Goal: Task Accomplishment & Management: Complete application form

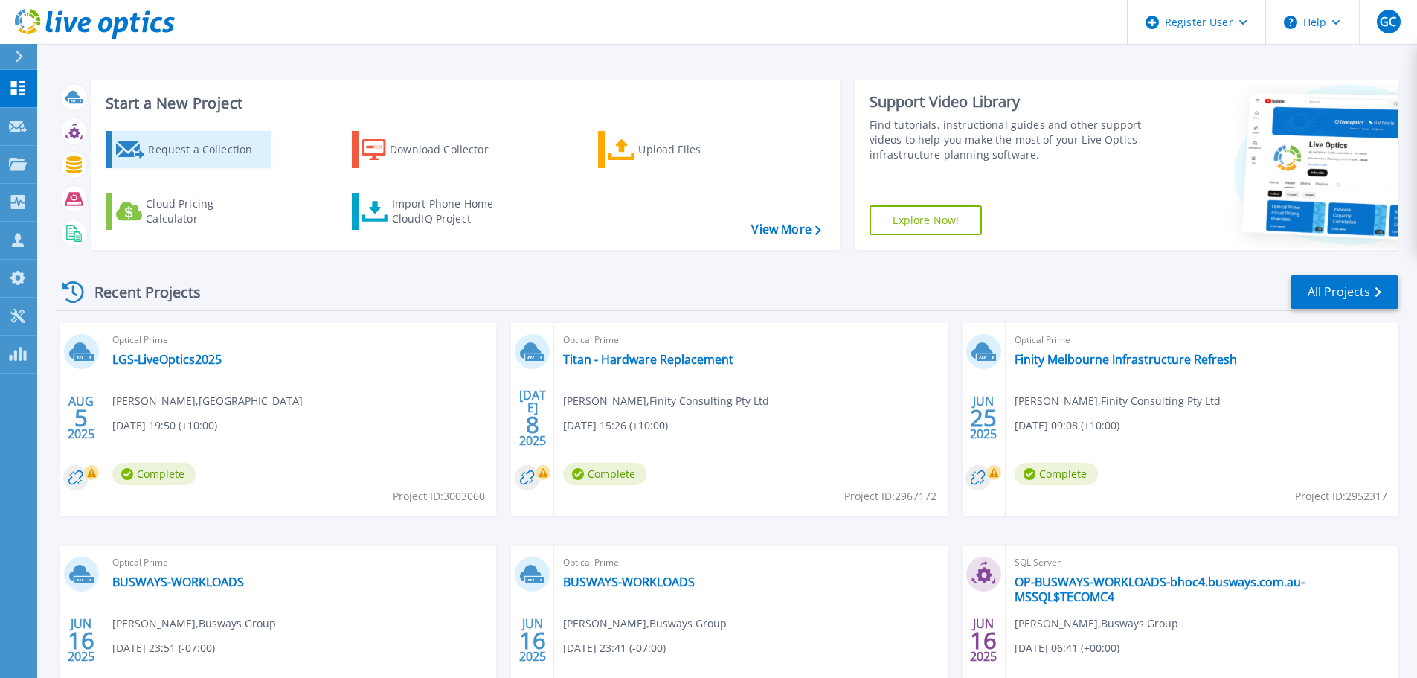
click at [222, 146] on div "Request a Collection" at bounding box center [207, 150] width 119 height 30
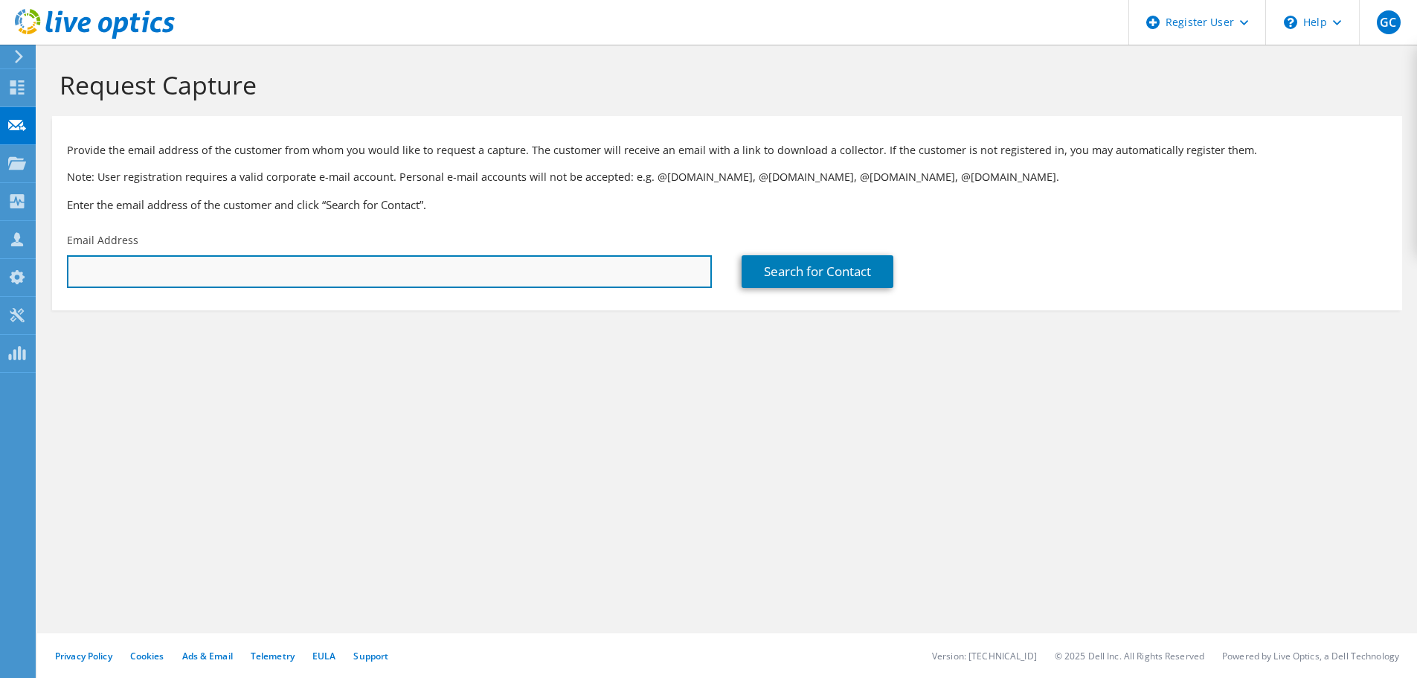
click at [134, 272] on input "text" at bounding box center [389, 271] width 645 height 33
paste input "[PERSON_NAME][EMAIL_ADDRESS][PERSON_NAME][DOMAIN_NAME]"
type input "[PERSON_NAME][EMAIL_ADDRESS][PERSON_NAME][DOMAIN_NAME]"
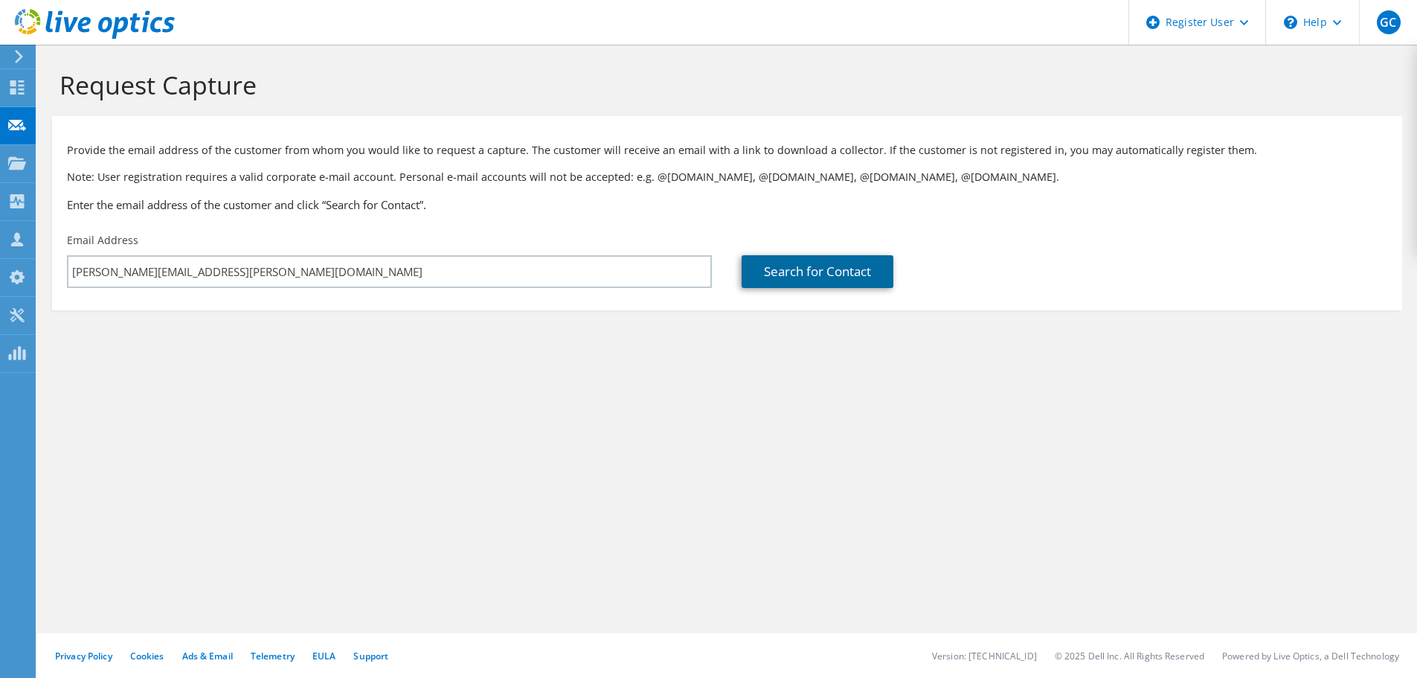
click at [772, 276] on link "Search for Contact" at bounding box center [818, 271] width 152 height 33
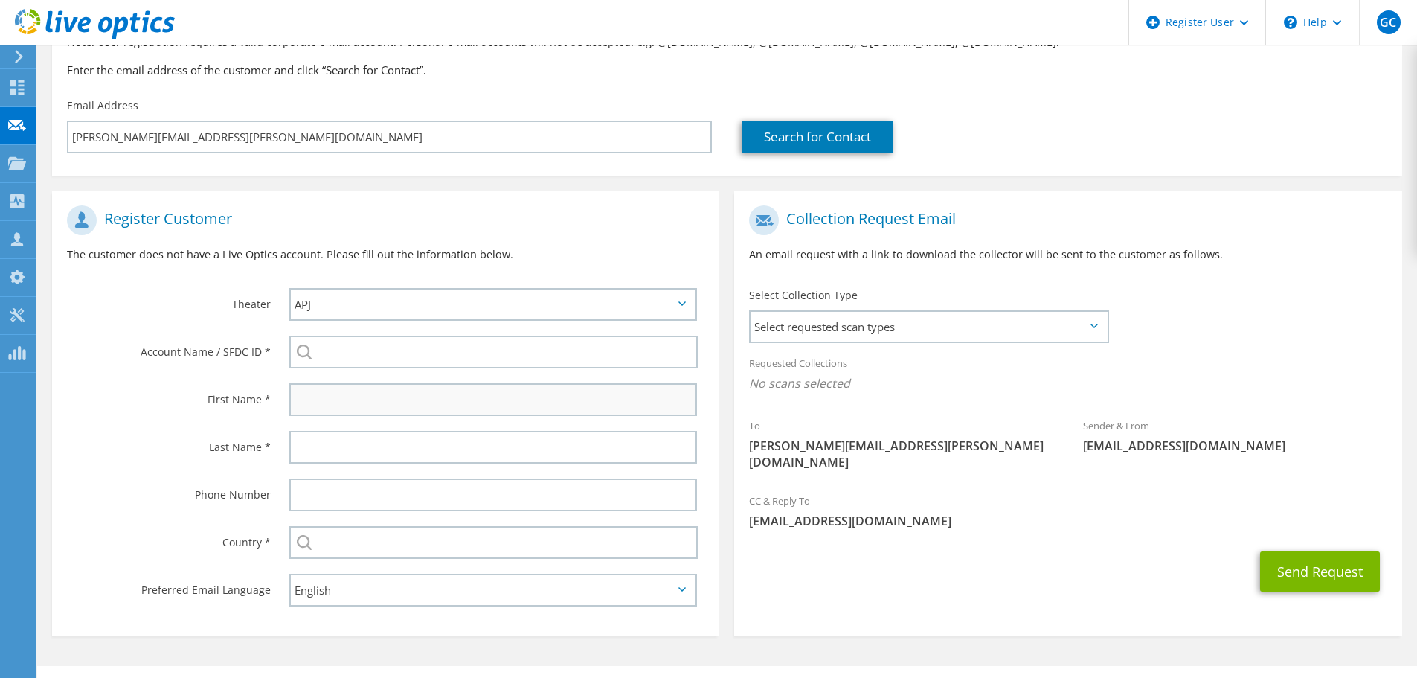
scroll to position [149, 0]
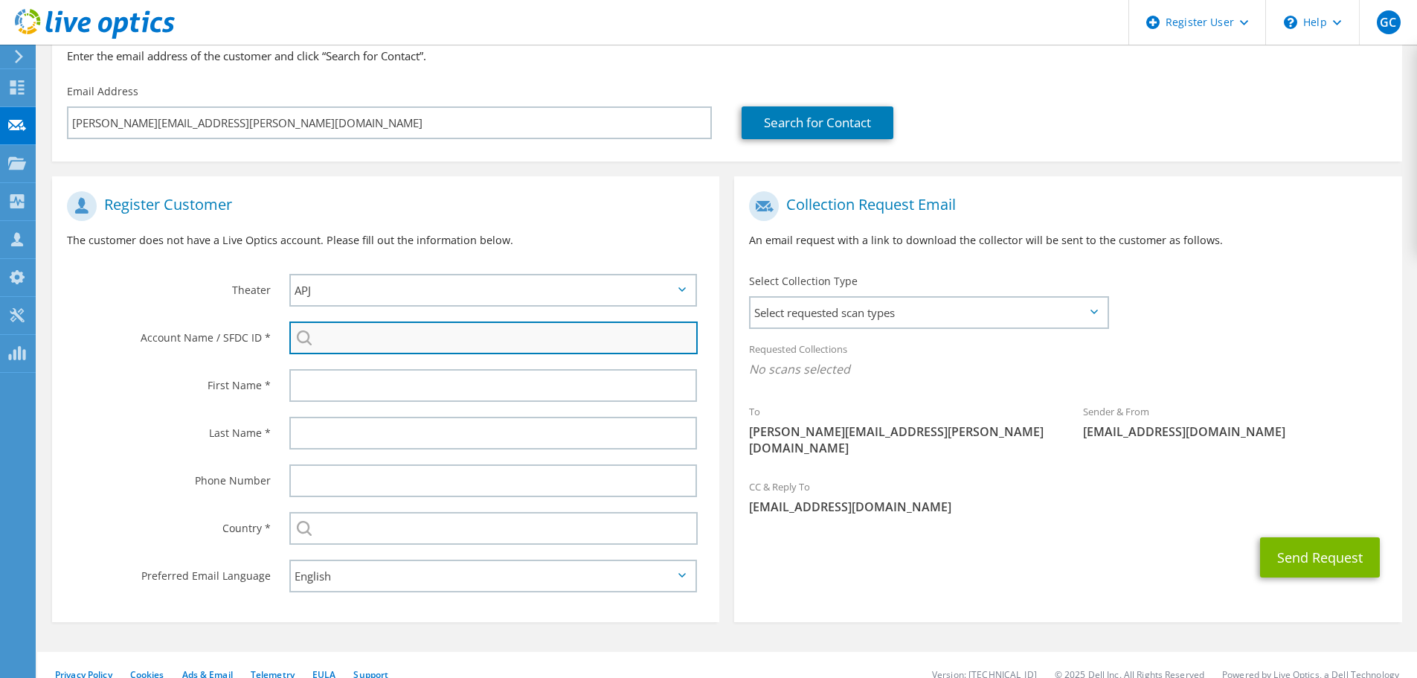
click at [406, 339] on input "search" at bounding box center [493, 337] width 408 height 33
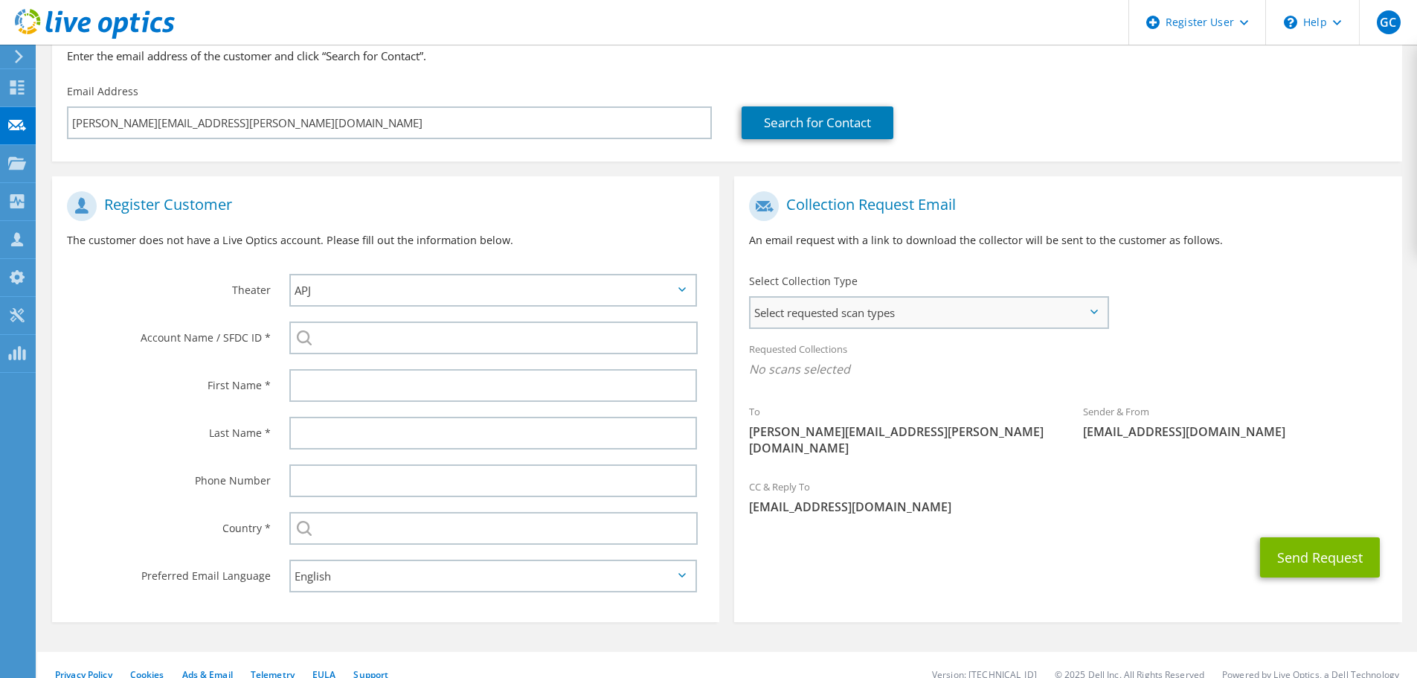
click at [908, 316] on span "Select requested scan types" at bounding box center [929, 313] width 356 height 30
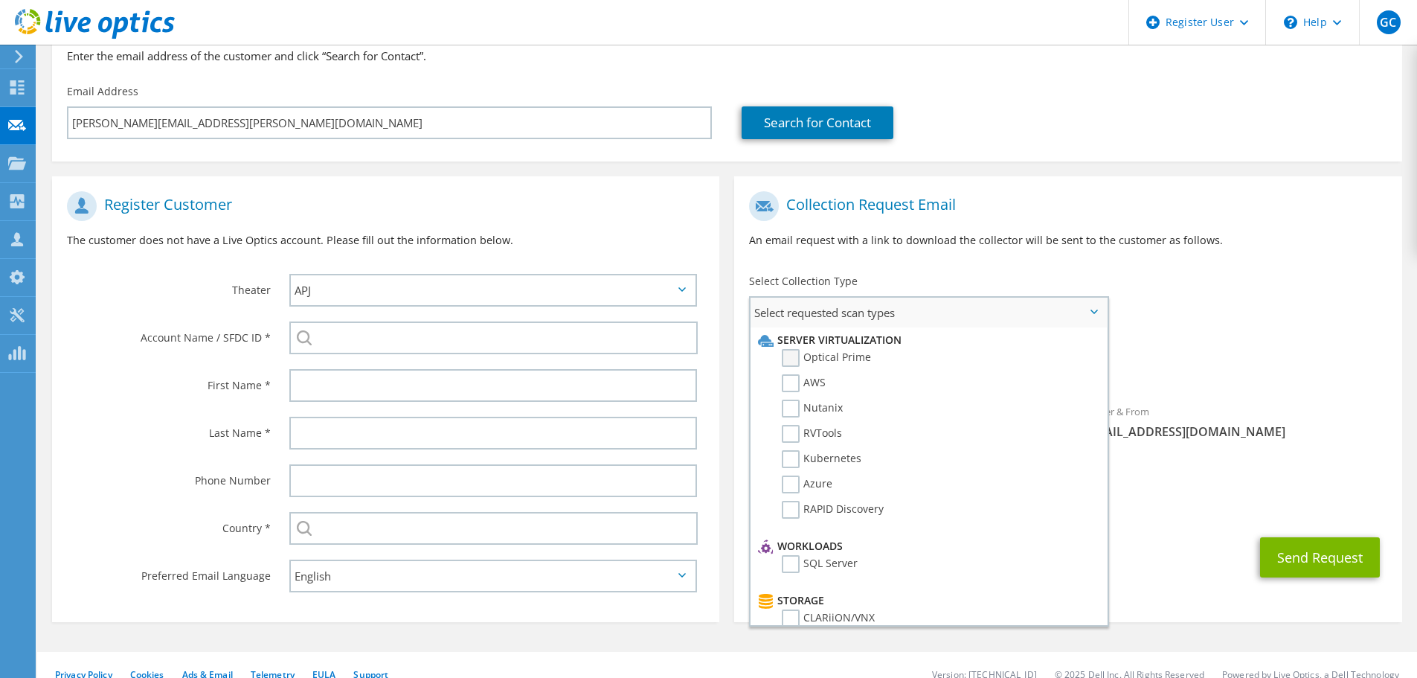
click at [785, 353] on label "Optical Prime" at bounding box center [826, 358] width 89 height 18
click at [0, 0] on input "Optical Prime" at bounding box center [0, 0] width 0 height 0
click at [1276, 340] on div "Requested Collections No scans selected Optical Prime" at bounding box center [1067, 363] width 667 height 60
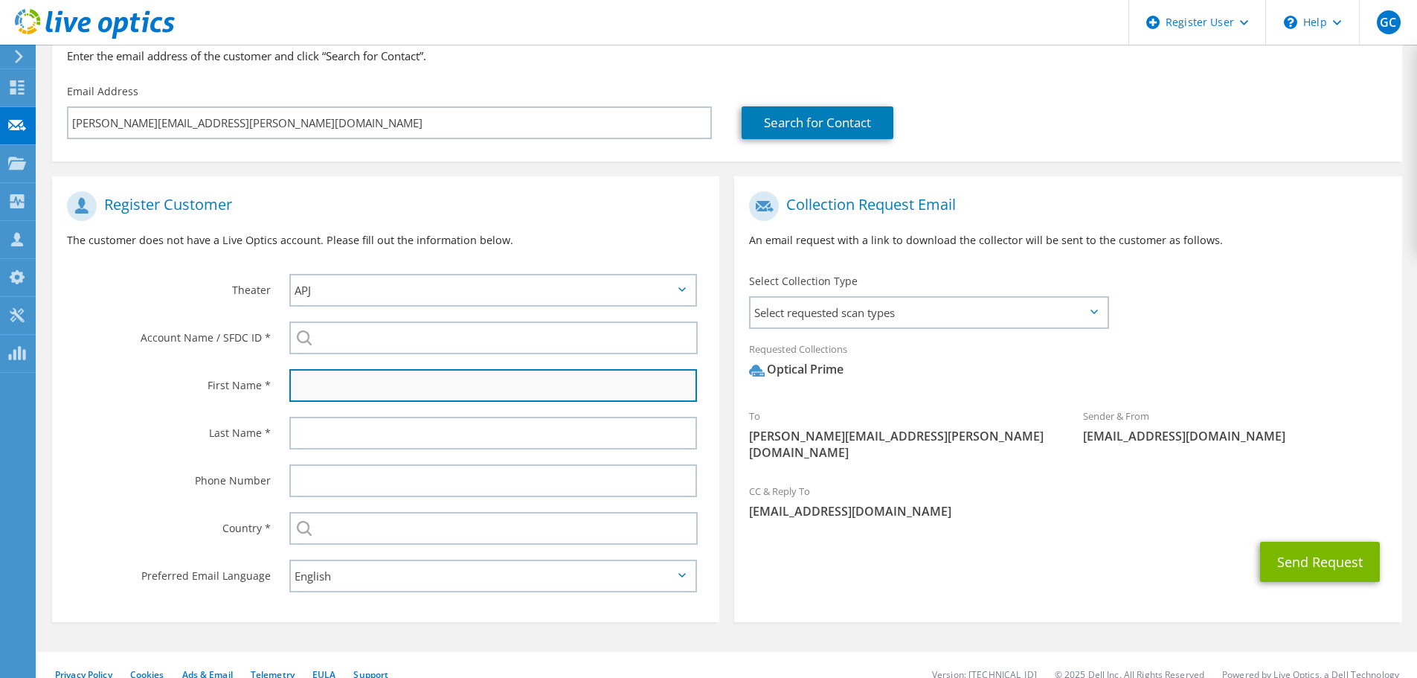
click at [350, 385] on input "text" at bounding box center [493, 385] width 408 height 33
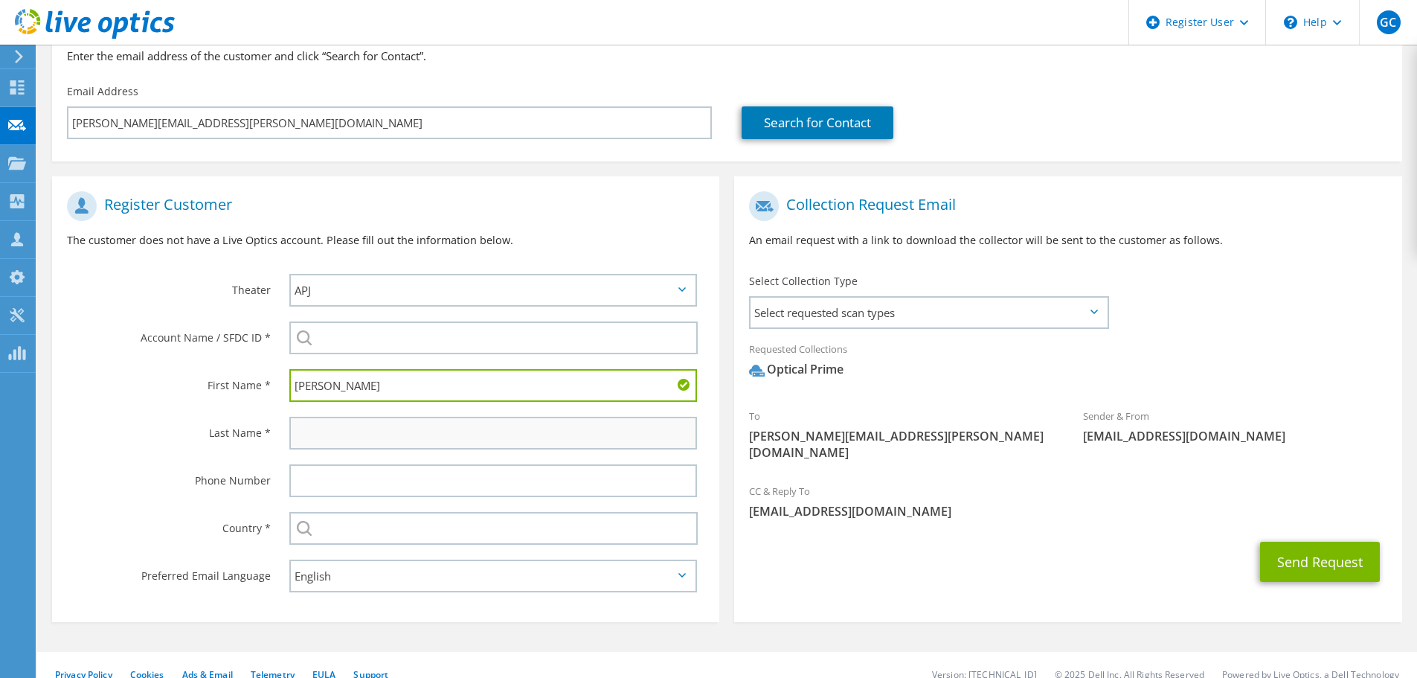
type input "[PERSON_NAME]"
click at [322, 432] on input "text" at bounding box center [493, 433] width 408 height 33
type input "Cerezo"
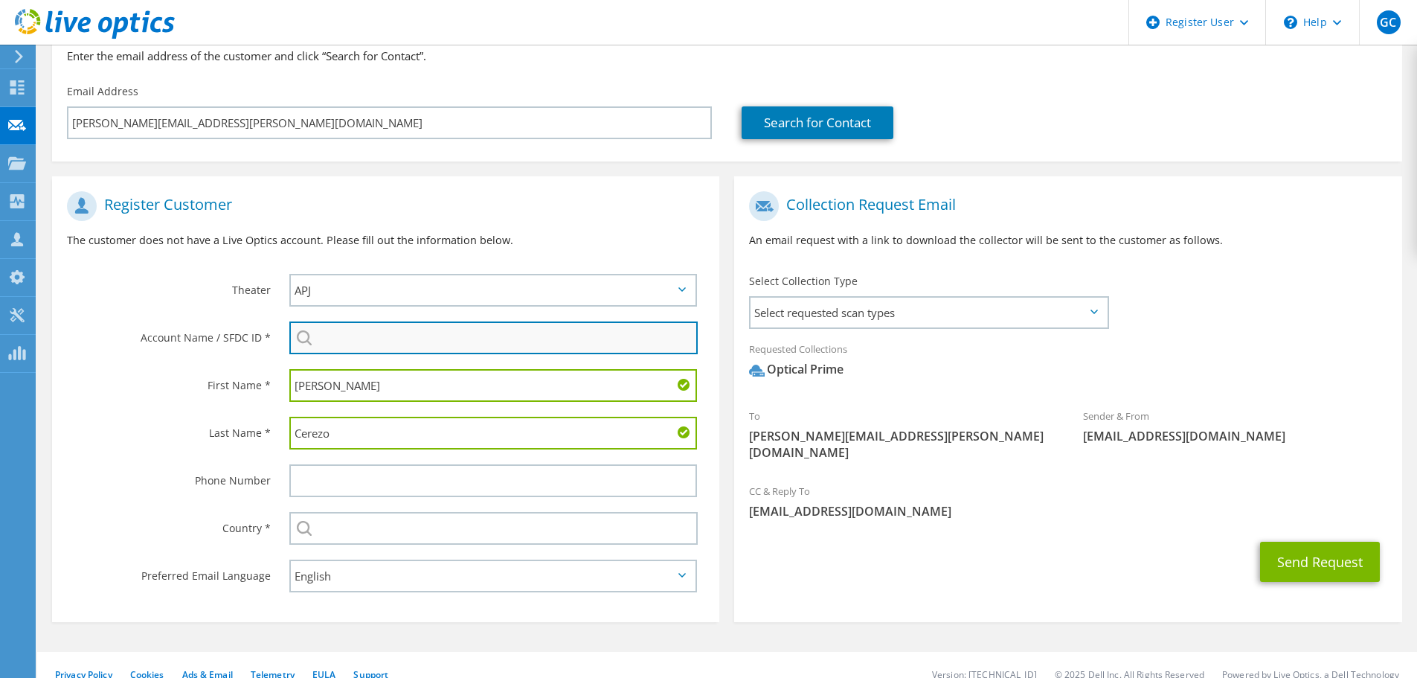
click at [330, 335] on input "search" at bounding box center [493, 337] width 408 height 33
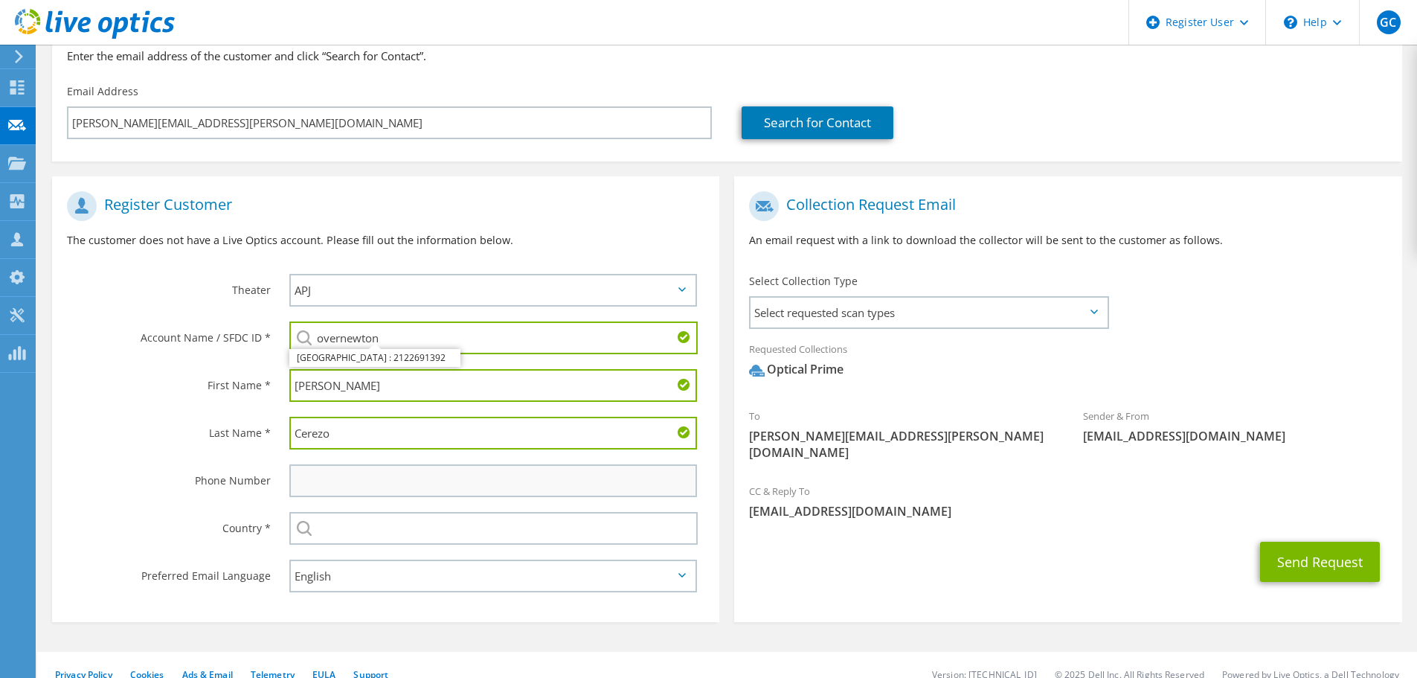
type input "overnewton"
click at [353, 478] on input "text" at bounding box center [493, 480] width 408 height 33
click at [1283, 545] on button "Send Request" at bounding box center [1320, 562] width 120 height 40
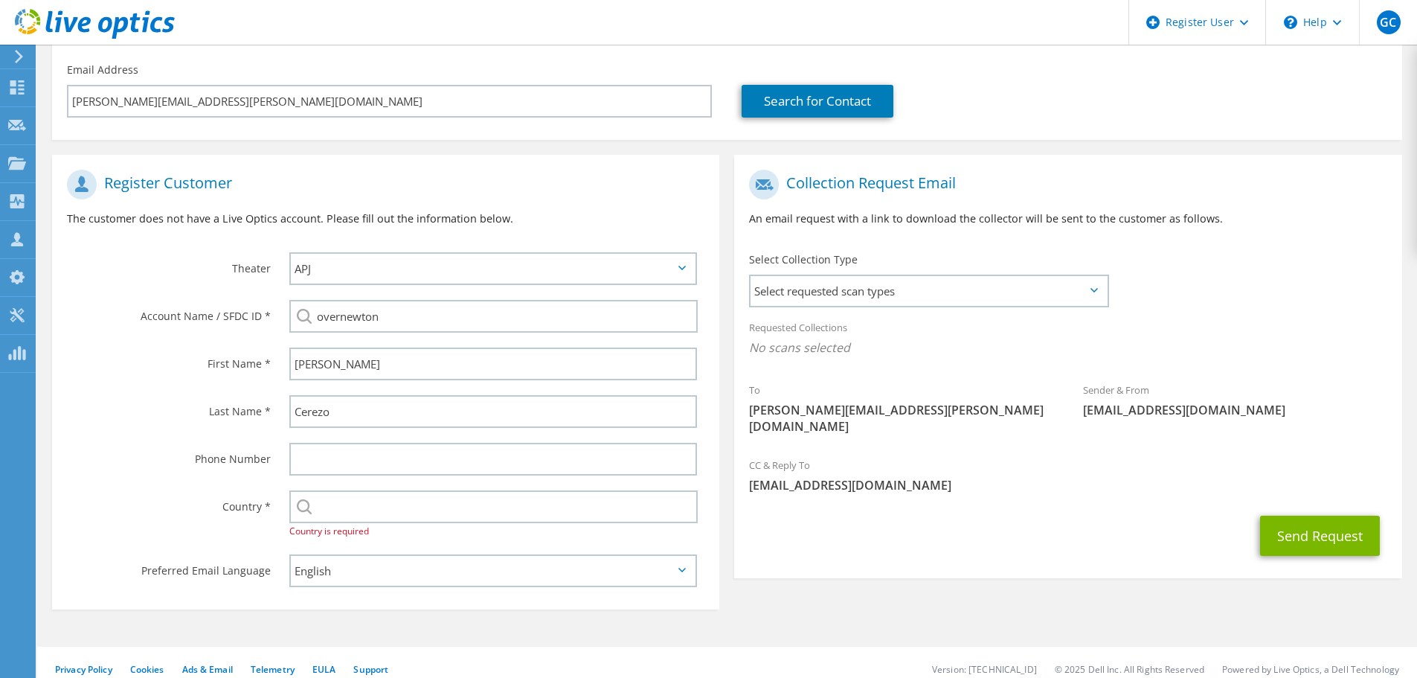
scroll to position [184, 0]
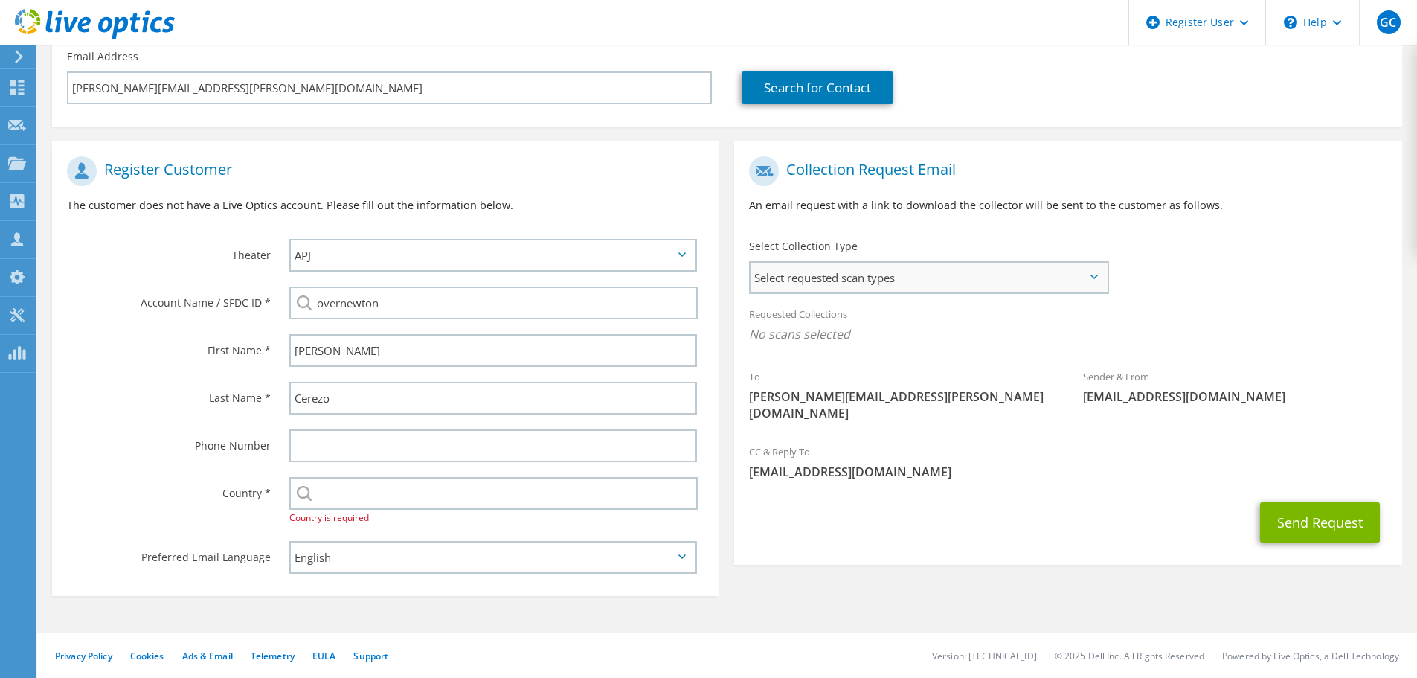
click at [993, 283] on span "Select requested scan types" at bounding box center [929, 278] width 356 height 30
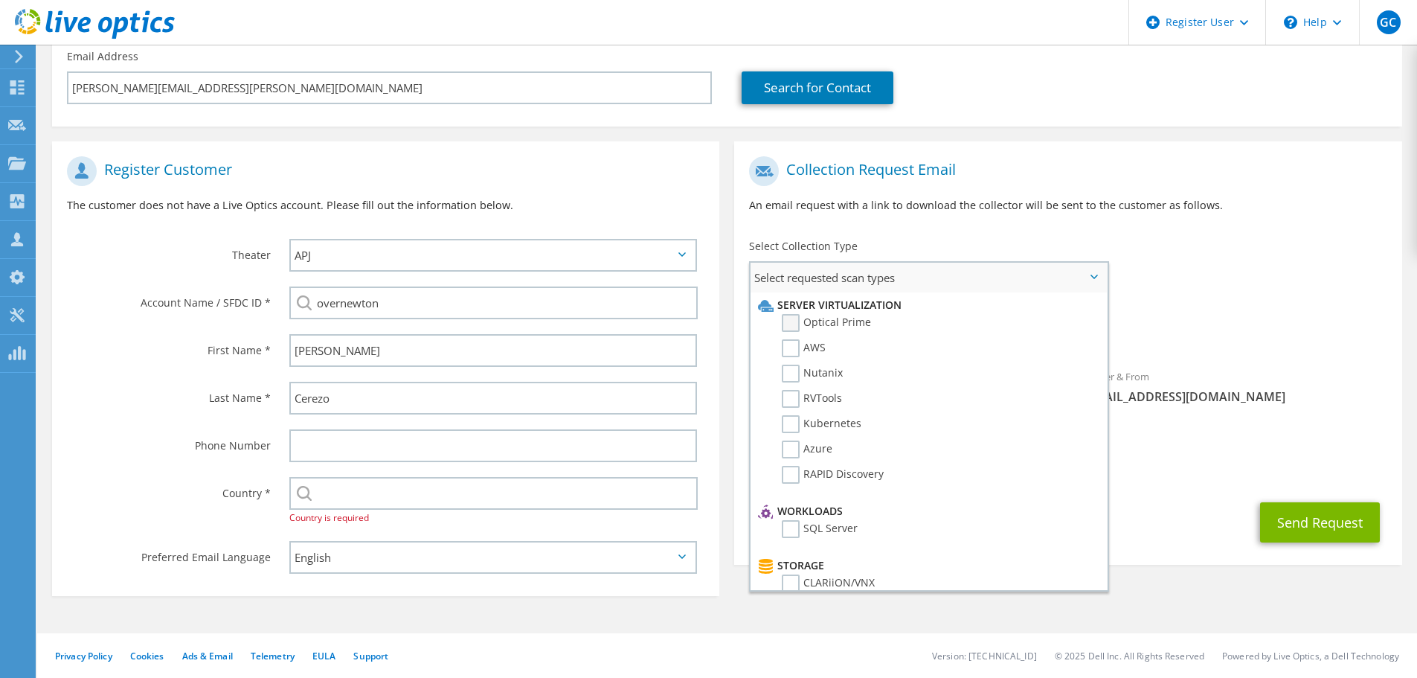
click at [794, 319] on label "Optical Prime" at bounding box center [826, 323] width 89 height 18
click at [0, 0] on input "Optical Prime" at bounding box center [0, 0] width 0 height 0
click at [1206, 293] on div "To ryan.cerezo@overnewton.vic.edu.au Sender & From liveoptics@liveoptics.com" at bounding box center [1067, 295] width 667 height 292
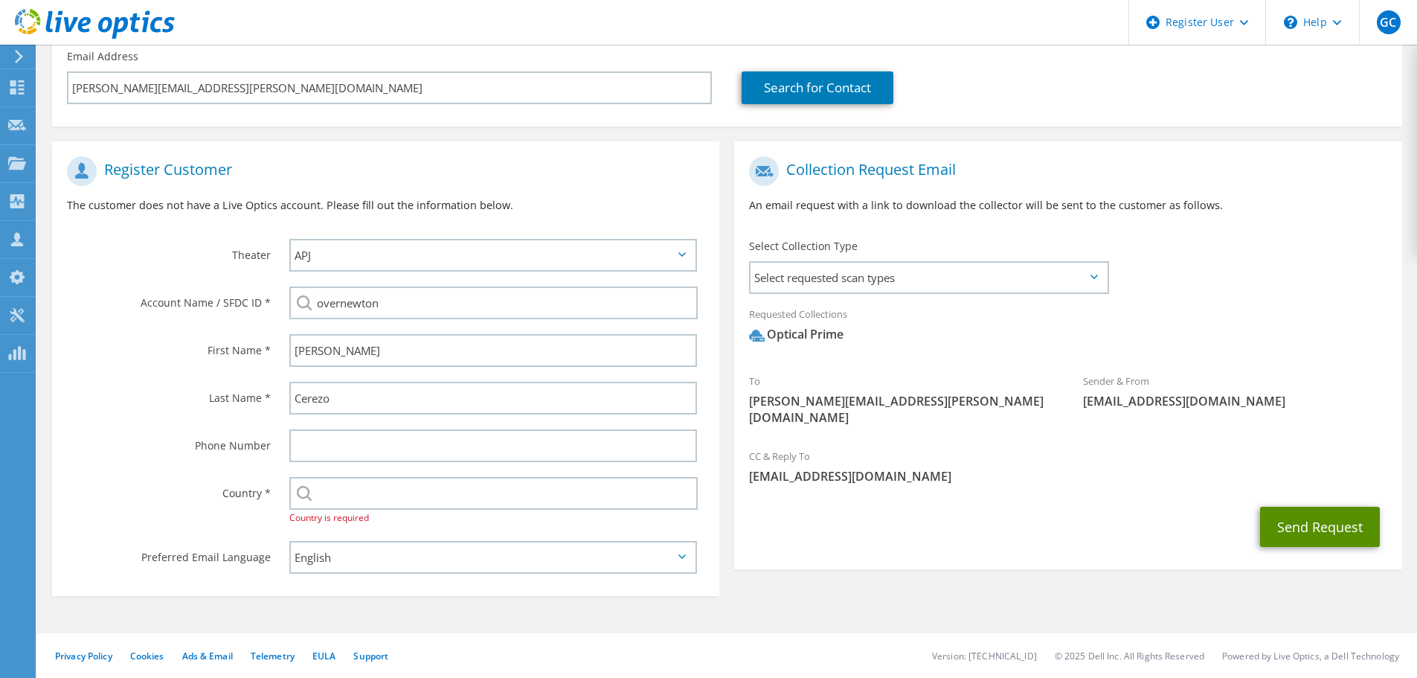
click at [1299, 507] on button "Send Request" at bounding box center [1320, 527] width 120 height 40
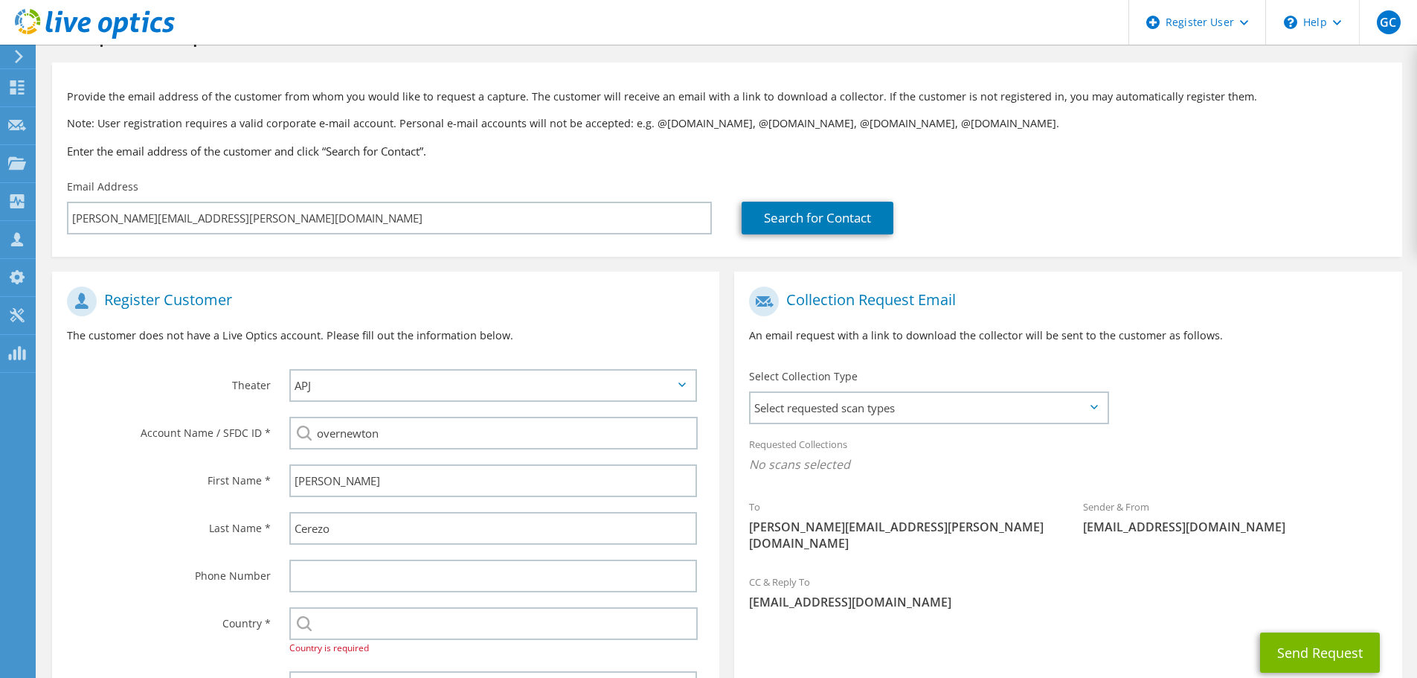
scroll to position [149, 0]
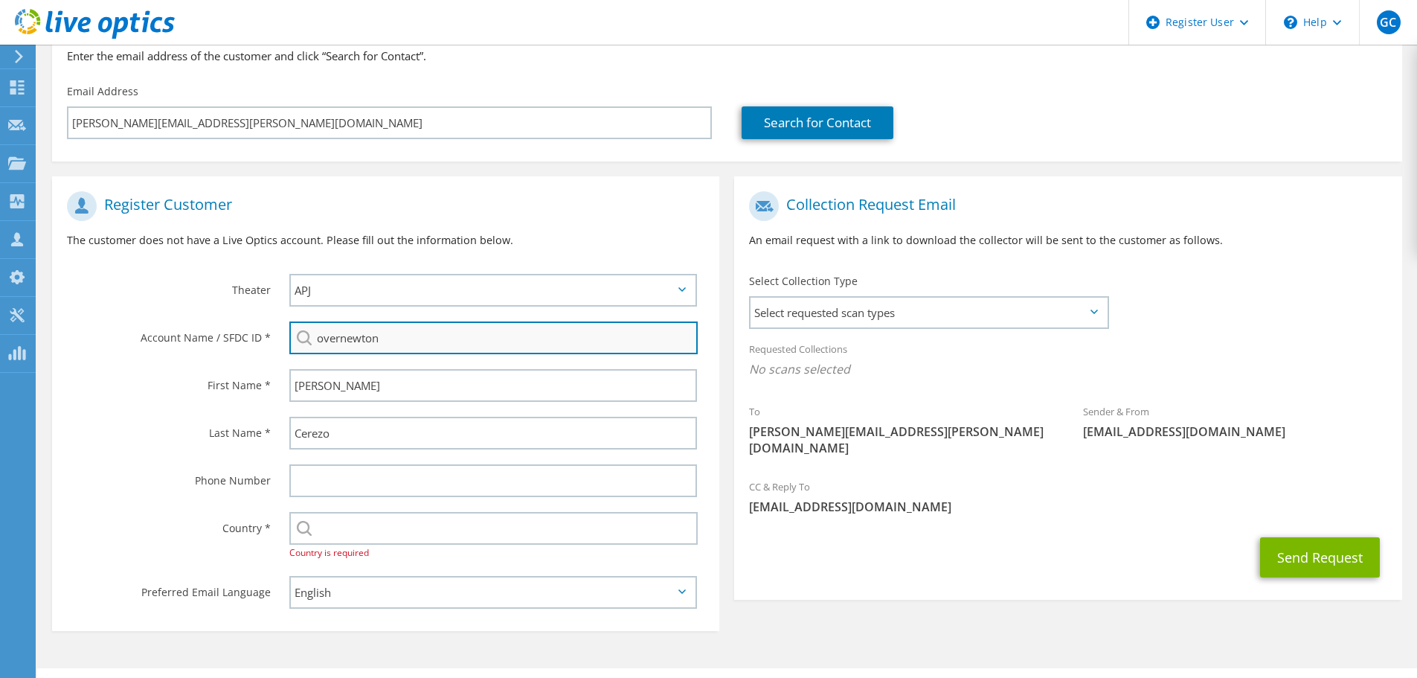
click at [489, 335] on input "overnewton" at bounding box center [493, 337] width 408 height 33
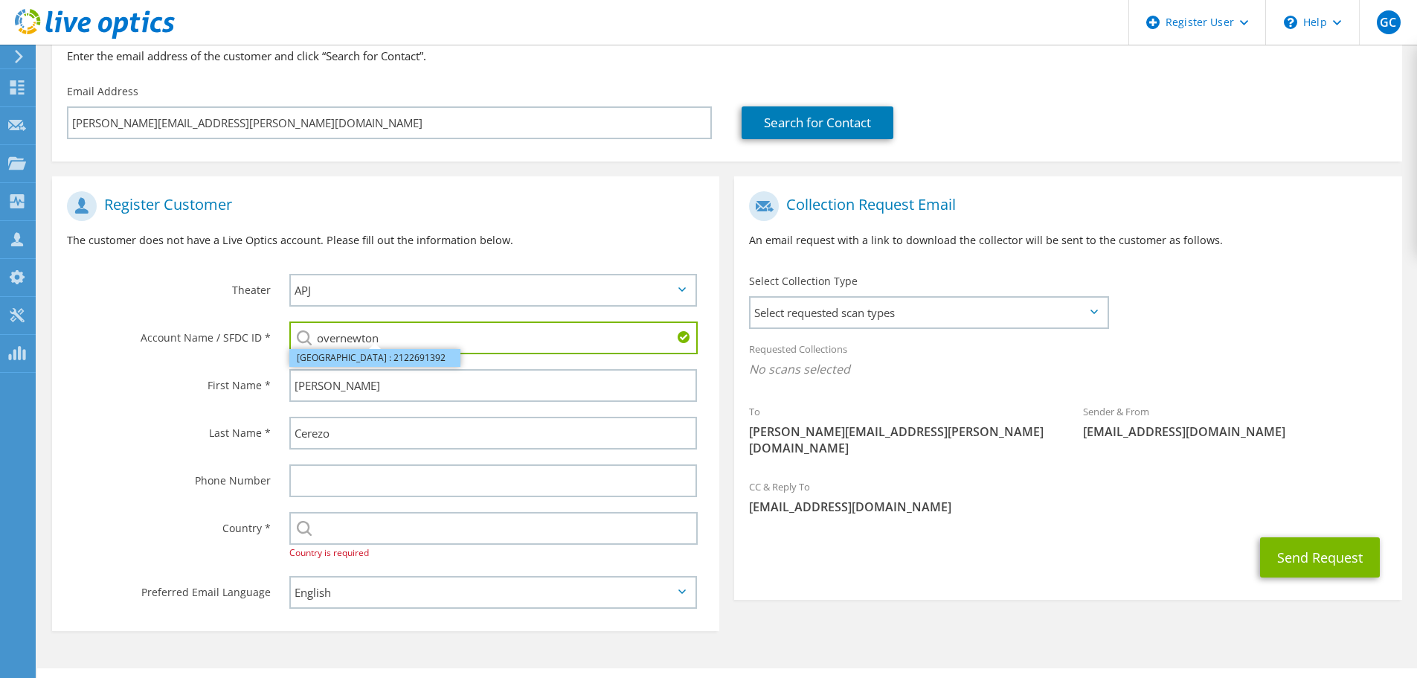
click at [411, 357] on li "Overnewton Anglican Community College : 2122691392" at bounding box center [374, 358] width 171 height 18
type input "Overnewton Anglican Community College : 2122691392"
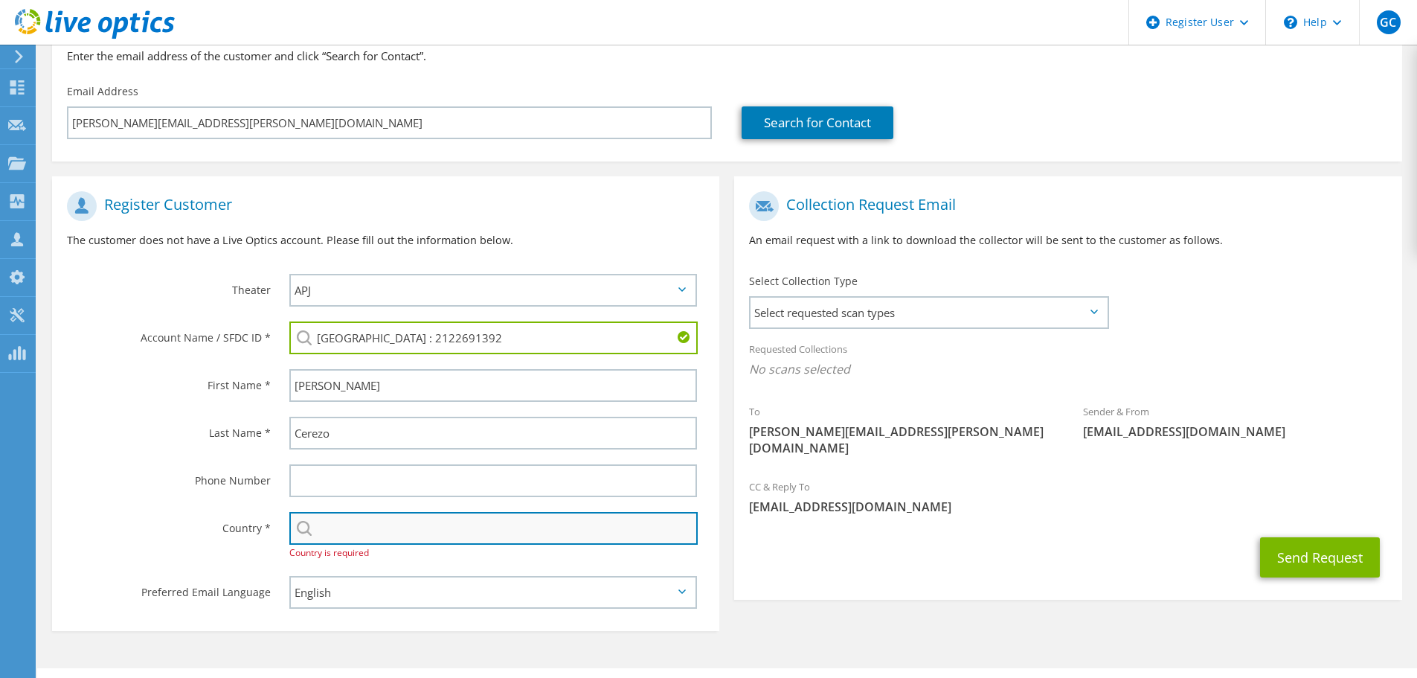
click at [365, 533] on input "text" at bounding box center [493, 528] width 408 height 33
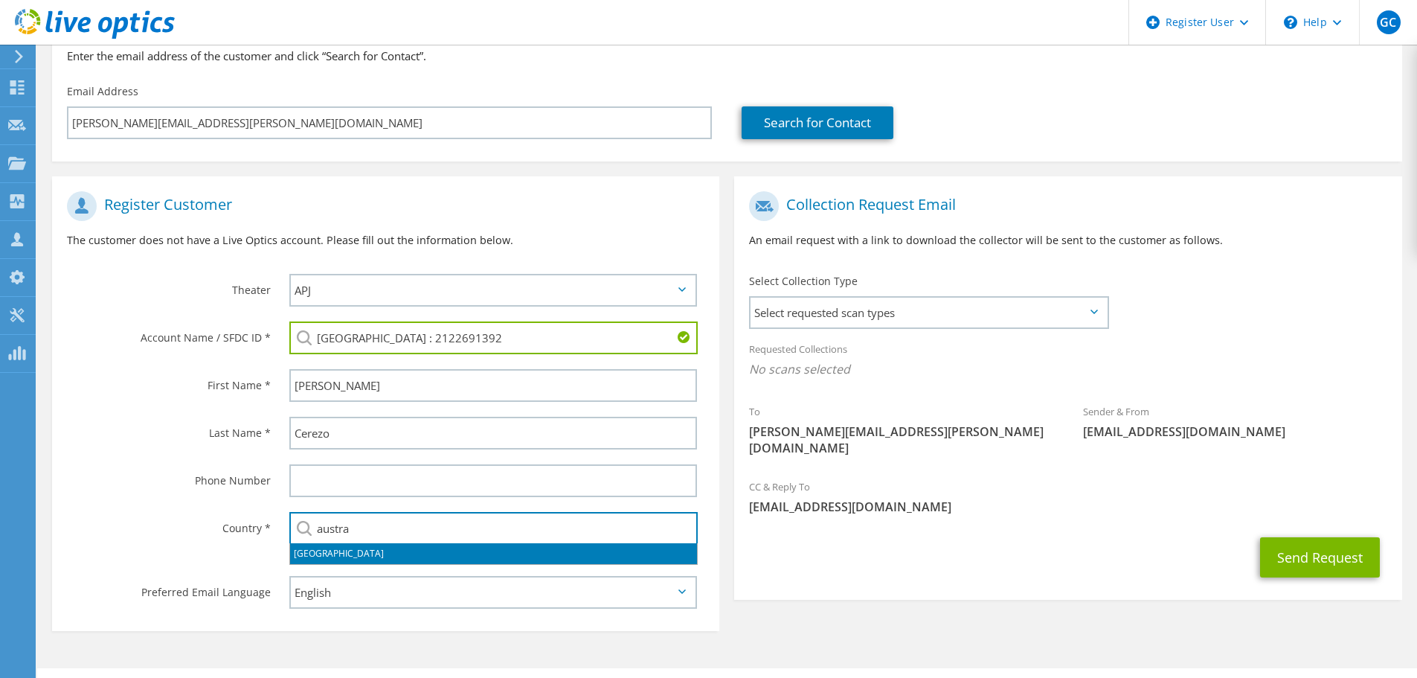
click at [351, 551] on li "[GEOGRAPHIC_DATA]" at bounding box center [493, 553] width 407 height 21
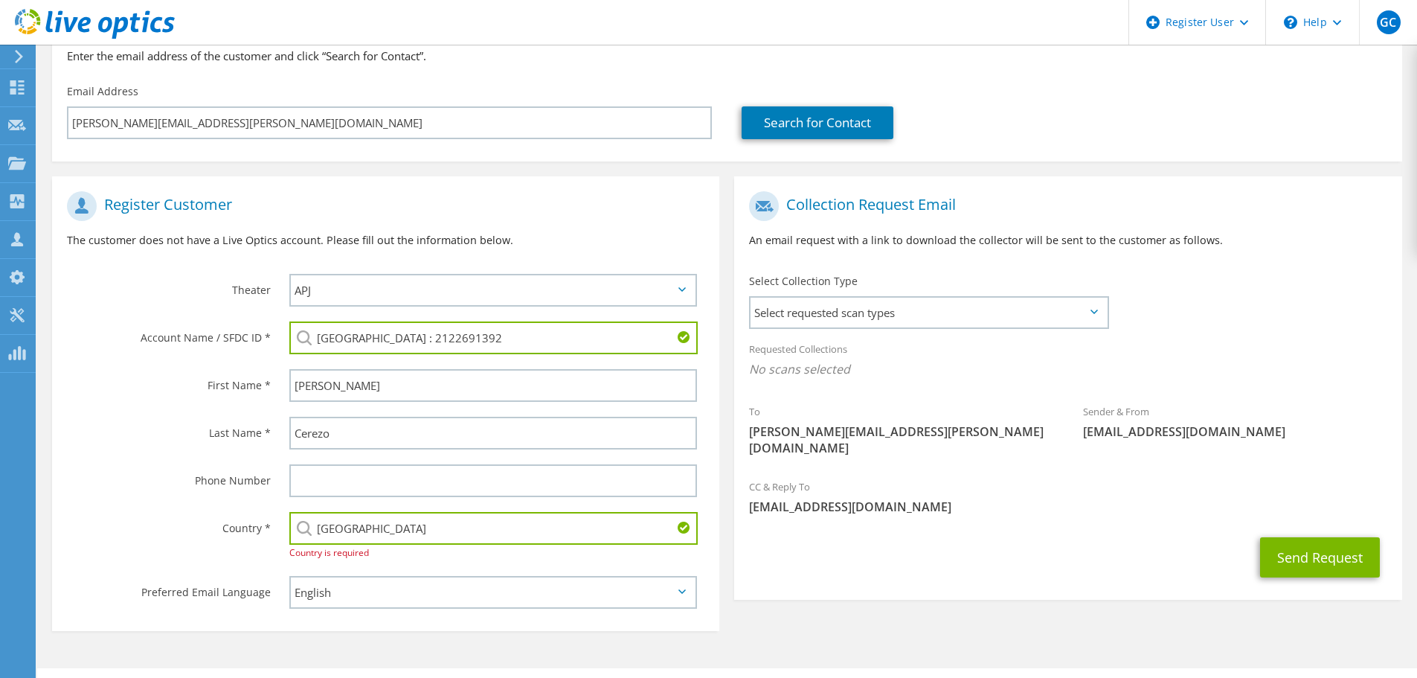
type input "[GEOGRAPHIC_DATA]"
click at [775, 589] on div "Collection Request Email An email request with a link to download the collector…" at bounding box center [1068, 391] width 682 height 431
click at [415, 558] on div "Select Andorra United Arab Emirates Afghanistan Antigua and Barbuda Anguilla Al…" at bounding box center [497, 536] width 445 height 64
click at [406, 525] on input "[GEOGRAPHIC_DATA]" at bounding box center [493, 528] width 408 height 33
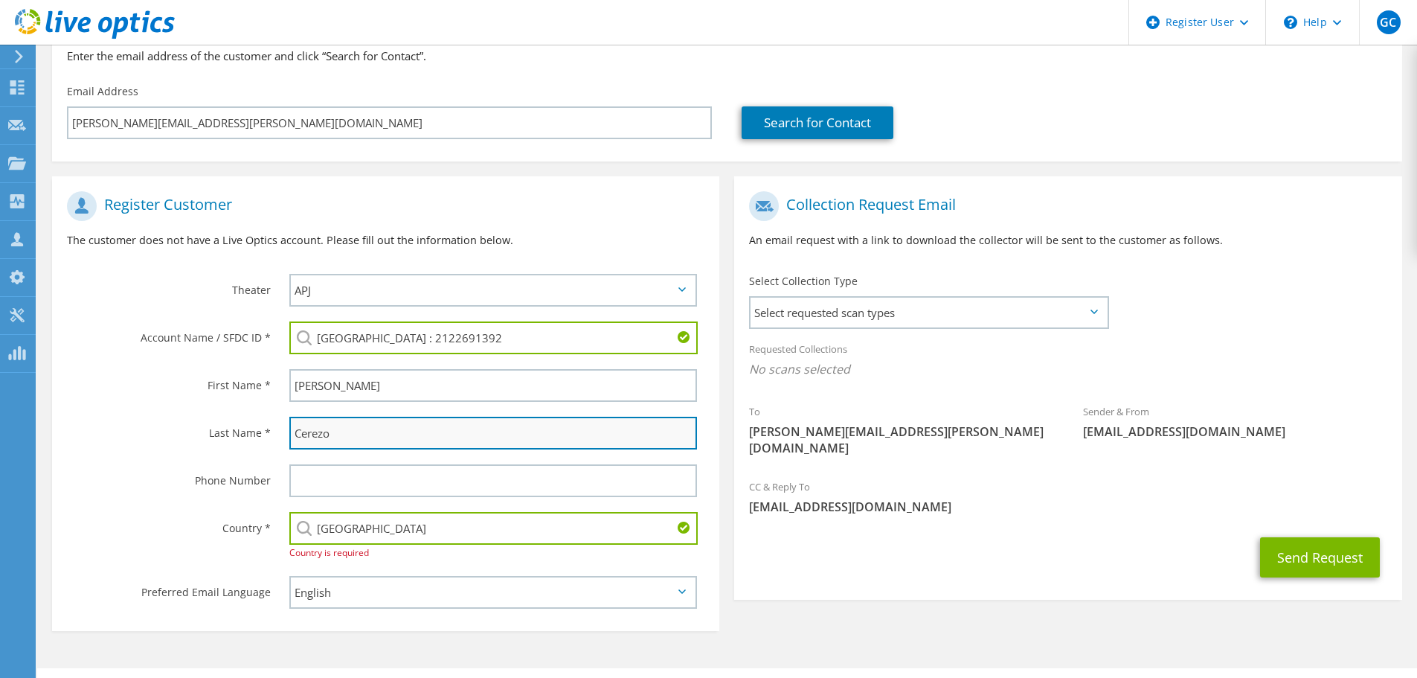
click at [365, 426] on input "Cerezo" at bounding box center [493, 433] width 408 height 33
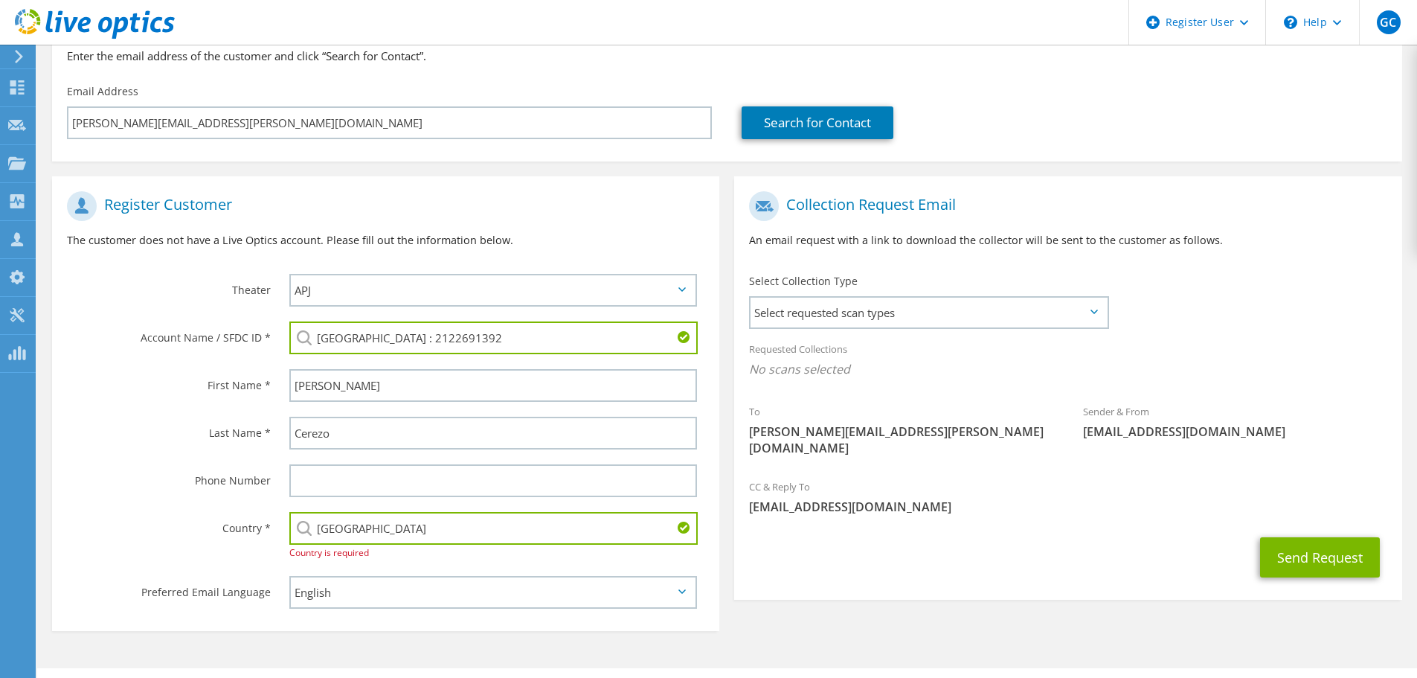
click at [384, 524] on input "[GEOGRAPHIC_DATA]" at bounding box center [493, 528] width 408 height 33
click at [379, 473] on input "text" at bounding box center [493, 480] width 408 height 33
click at [1010, 313] on span "Select requested scan types" at bounding box center [929, 313] width 356 height 30
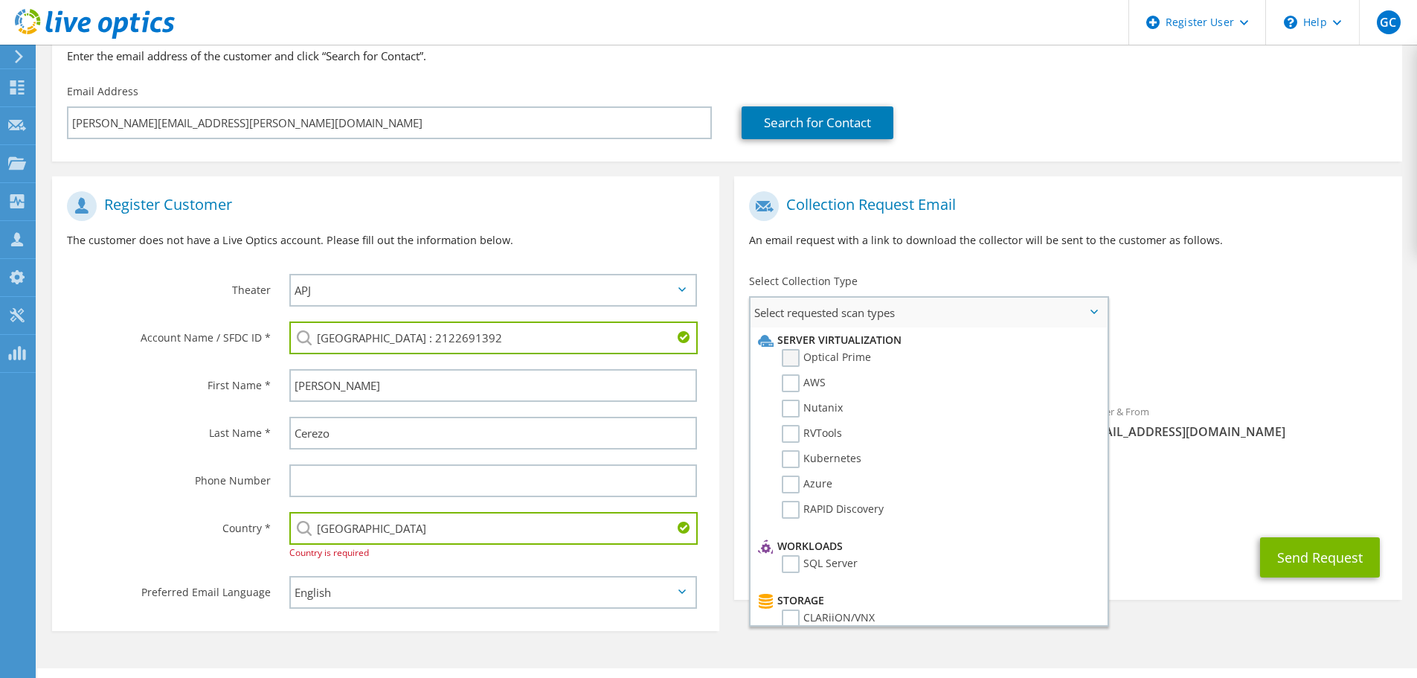
click at [796, 352] on label "Optical Prime" at bounding box center [826, 358] width 89 height 18
click at [0, 0] on input "Optical Prime" at bounding box center [0, 0] width 0 height 0
click at [1192, 353] on div "Requested Collections No scans selected Optical Prime" at bounding box center [1067, 363] width 667 height 60
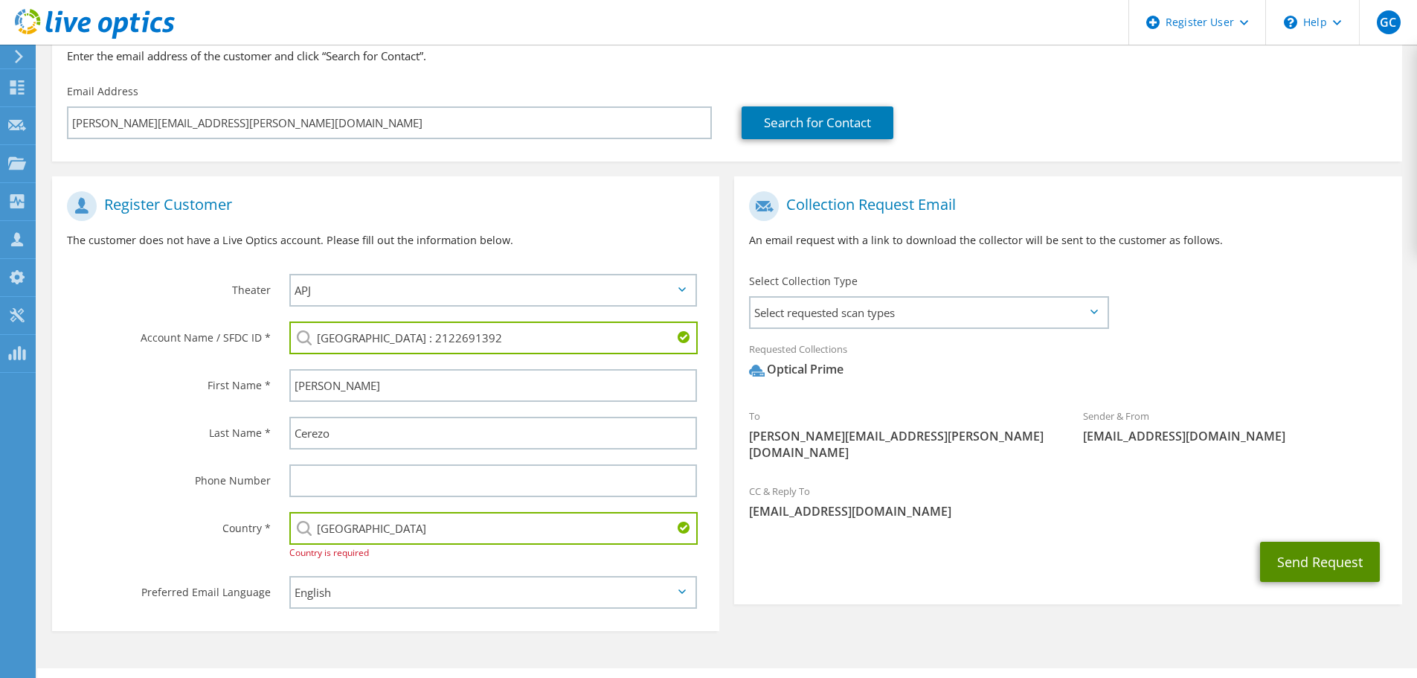
click at [1317, 542] on button "Send Request" at bounding box center [1320, 562] width 120 height 40
